Goal: Navigation & Orientation: Understand site structure

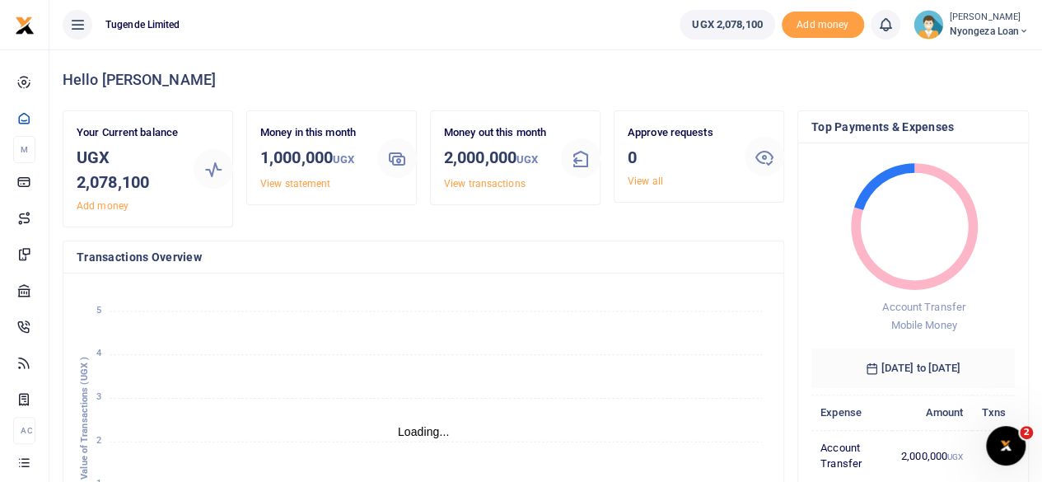
scroll to position [13, 13]
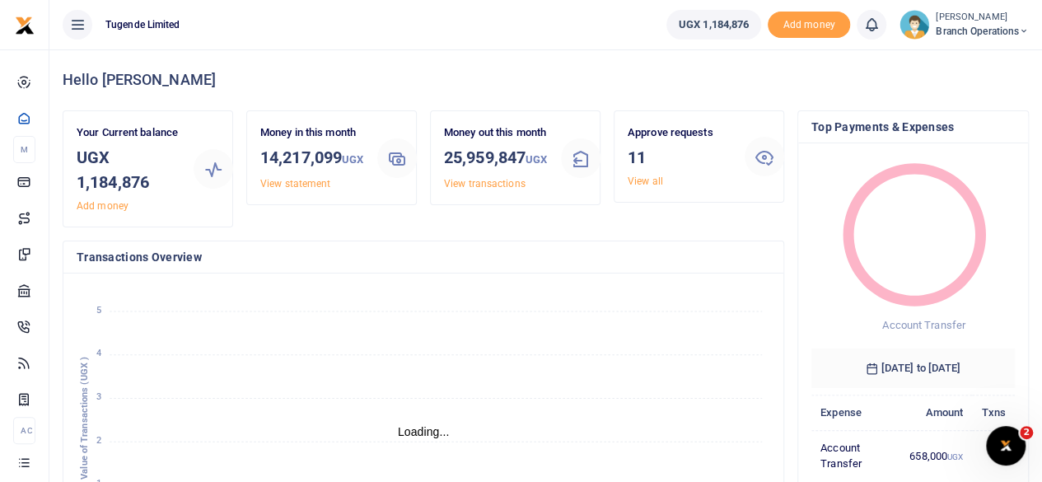
scroll to position [13, 13]
